Goal: Information Seeking & Learning: Learn about a topic

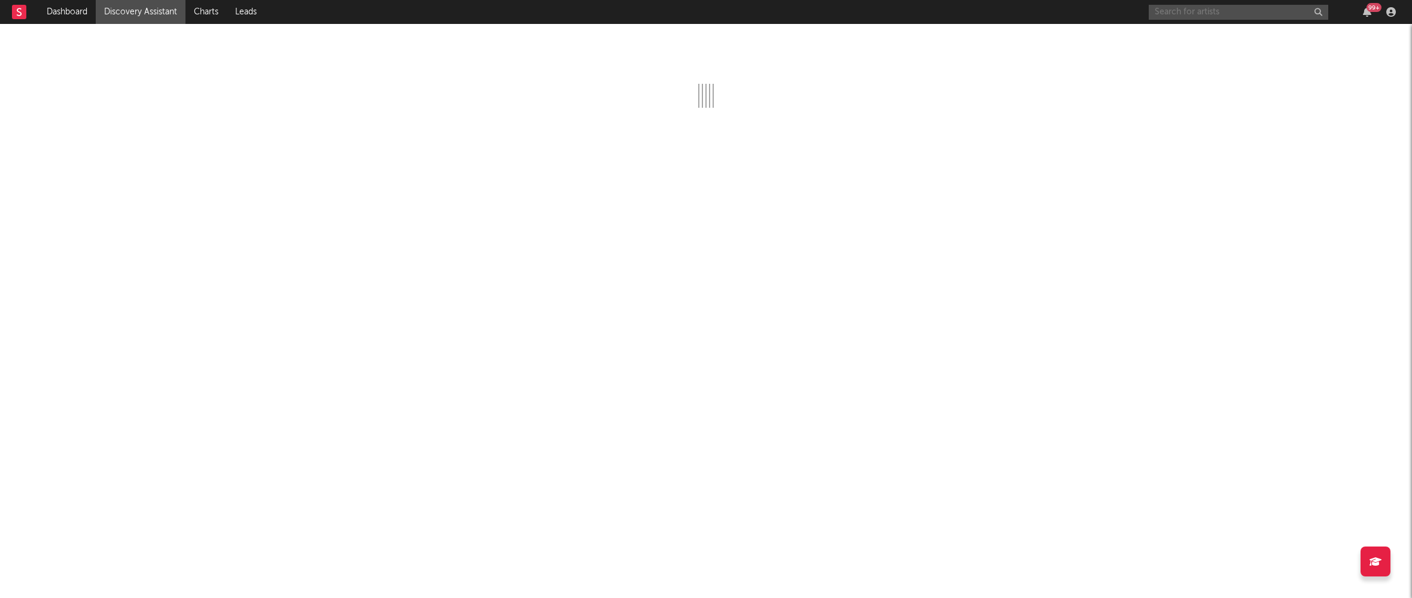
click at [1194, 10] on input "text" at bounding box center [1239, 12] width 180 height 15
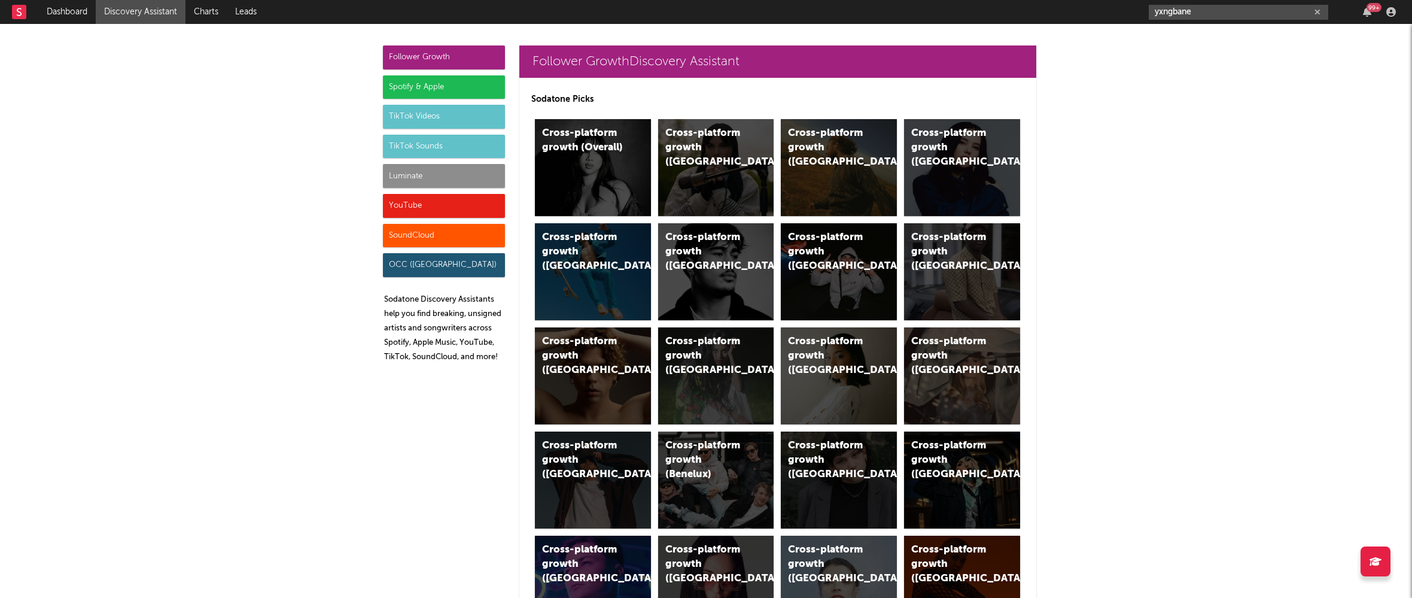
click at [1172, 10] on input "yxngbane" at bounding box center [1239, 12] width 180 height 15
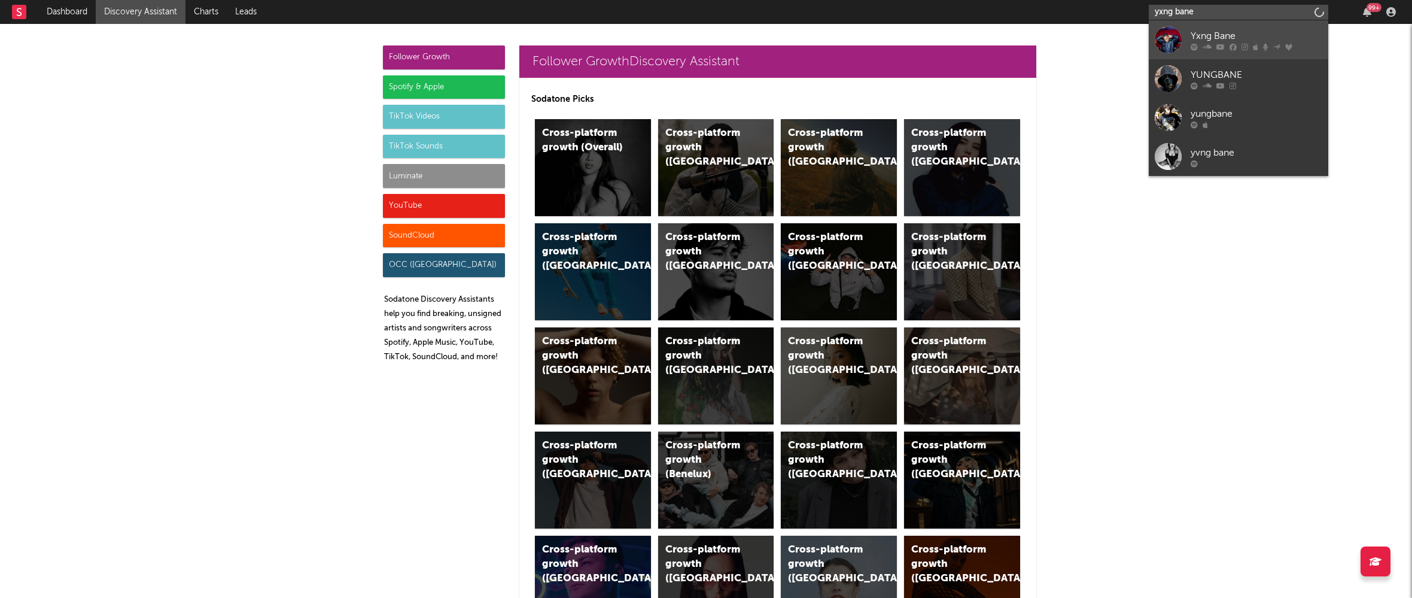
type input "yxng bane"
click at [1197, 32] on div "Yxng Bane" at bounding box center [1257, 36] width 132 height 14
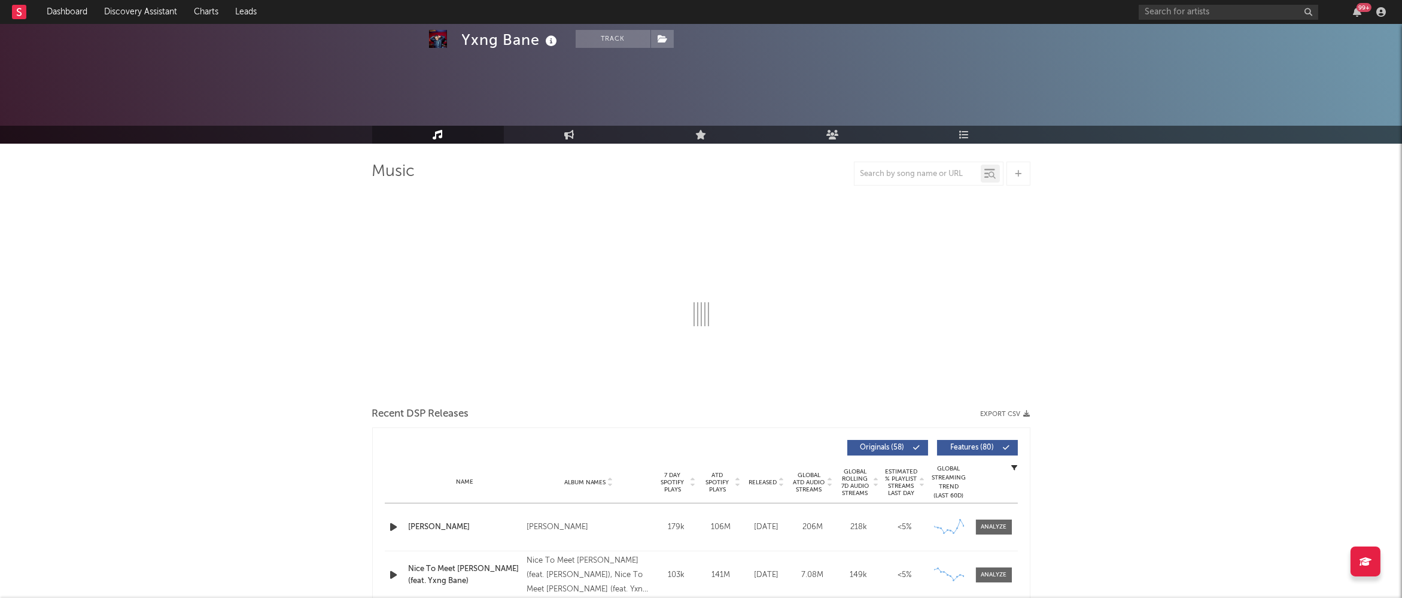
scroll to position [199, 0]
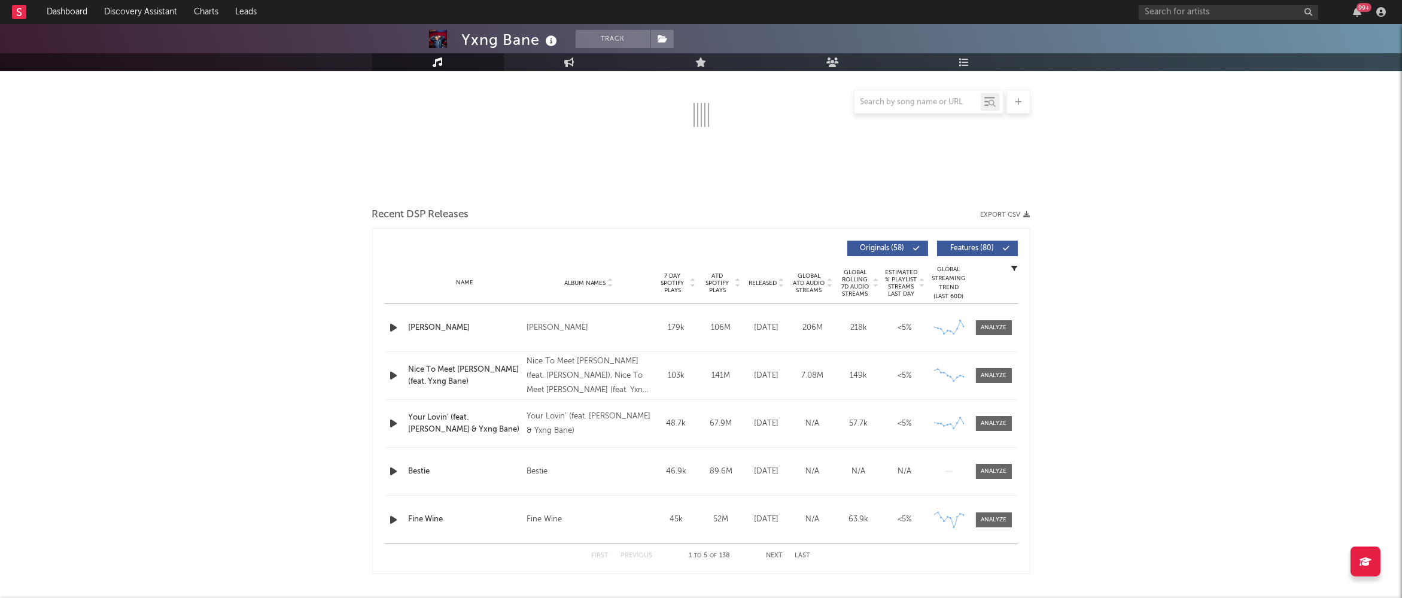
select select "6m"
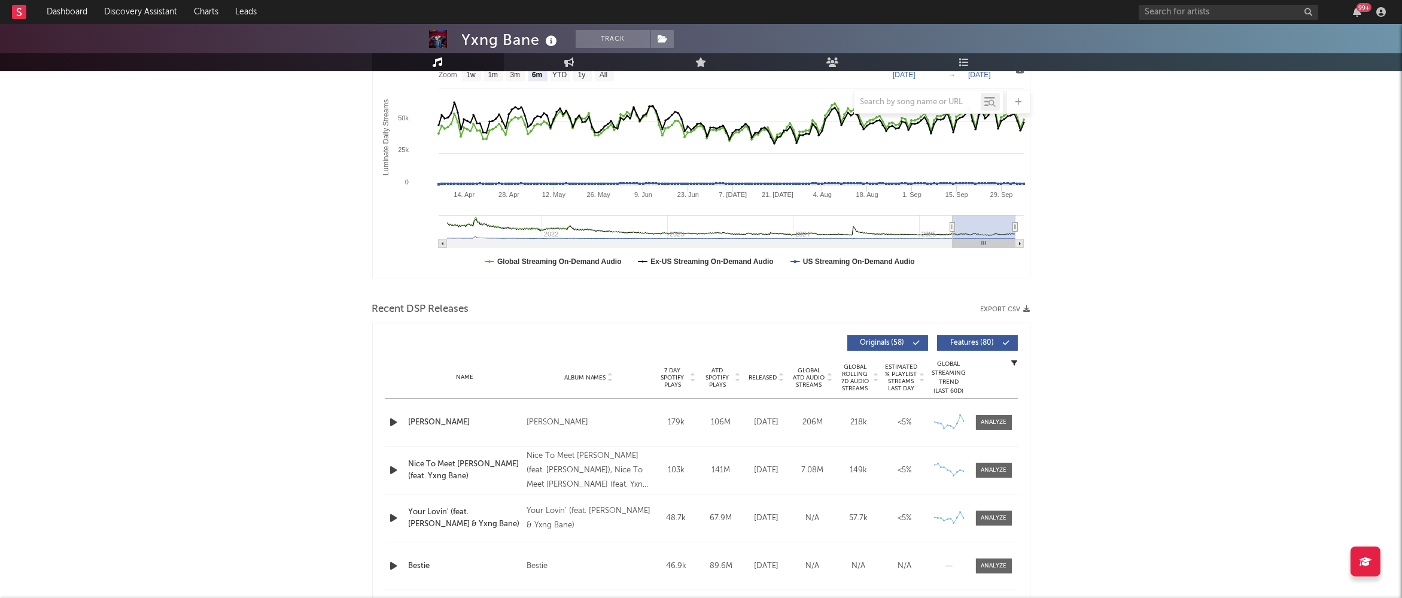
scroll to position [293, 0]
